Goal: Navigation & Orientation: Find specific page/section

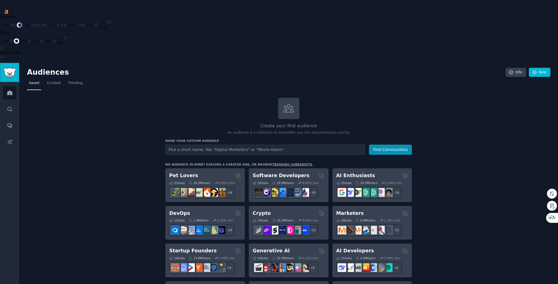
click at [9, 68] on img "Sidebar" at bounding box center [9, 73] width 13 height 10
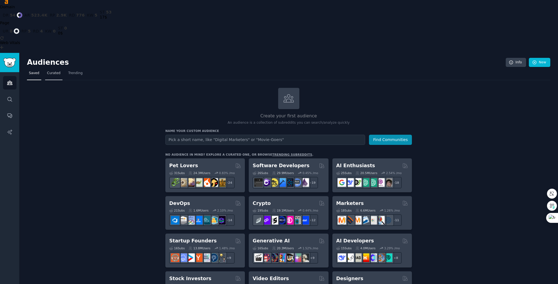
click at [50, 69] on link "Curated" at bounding box center [53, 74] width 17 height 11
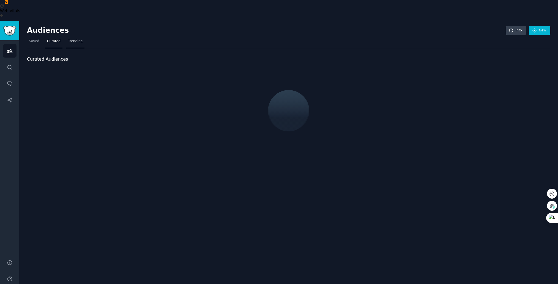
click at [73, 39] on span "Trending" at bounding box center [75, 41] width 14 height 5
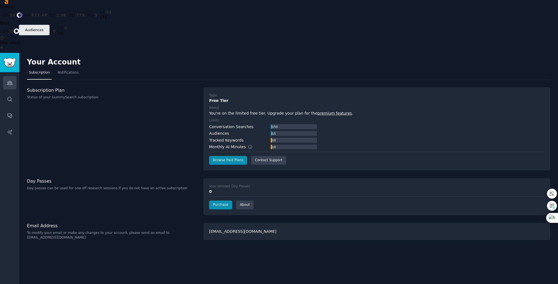
click at [12, 80] on icon "Sidebar" at bounding box center [10, 83] width 6 height 6
